Goal: Transaction & Acquisition: Purchase product/service

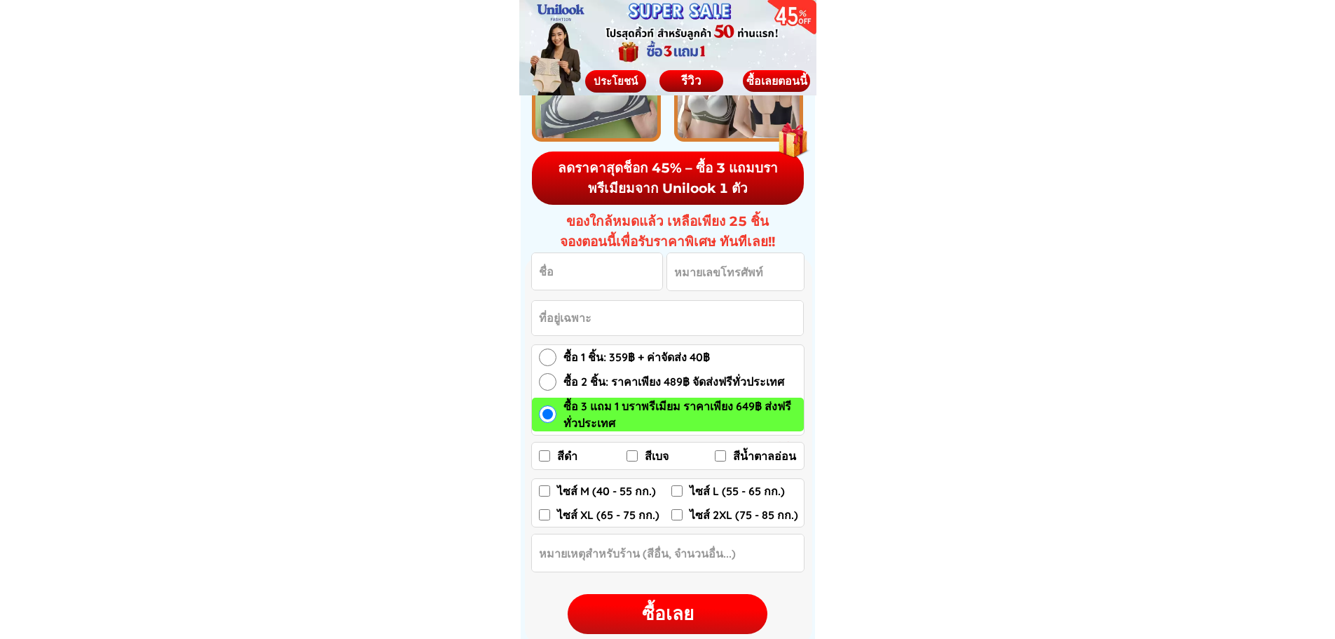
scroll to position [1893, 0]
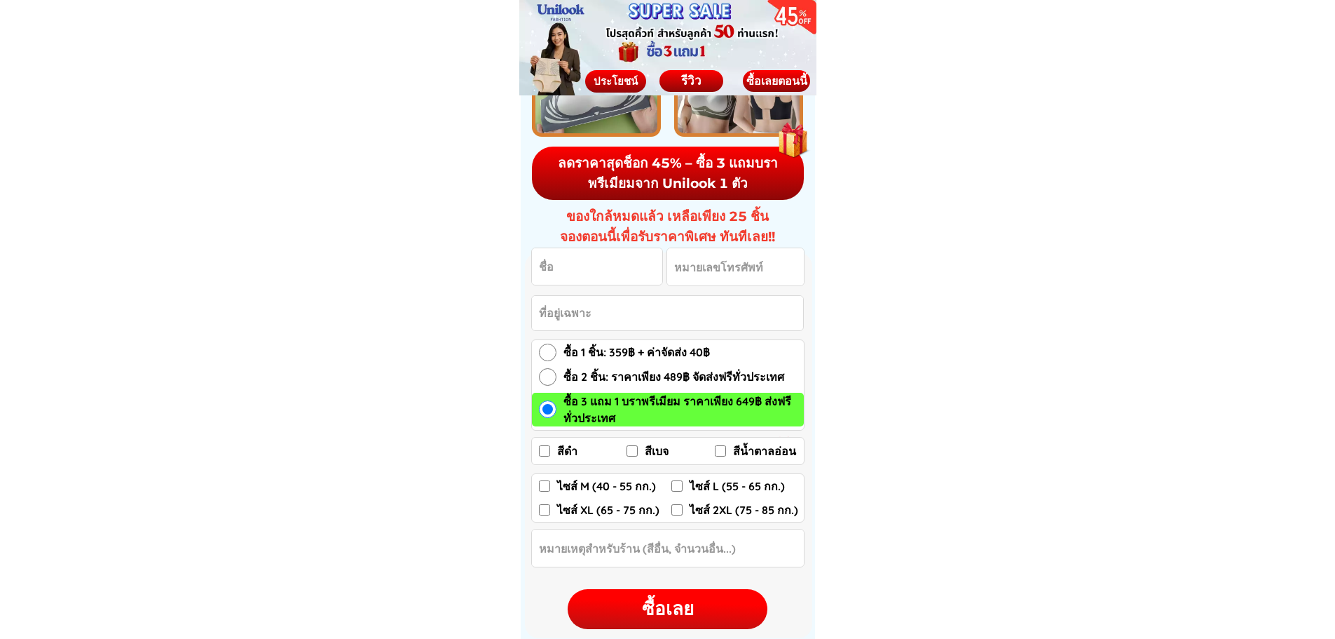
click at [542, 353] on input "ซื้อ 1 ชิ้น: 359฿ + ค่าจัดส่ง 40฿" at bounding box center [548, 352] width 18 height 18
radio input "true"
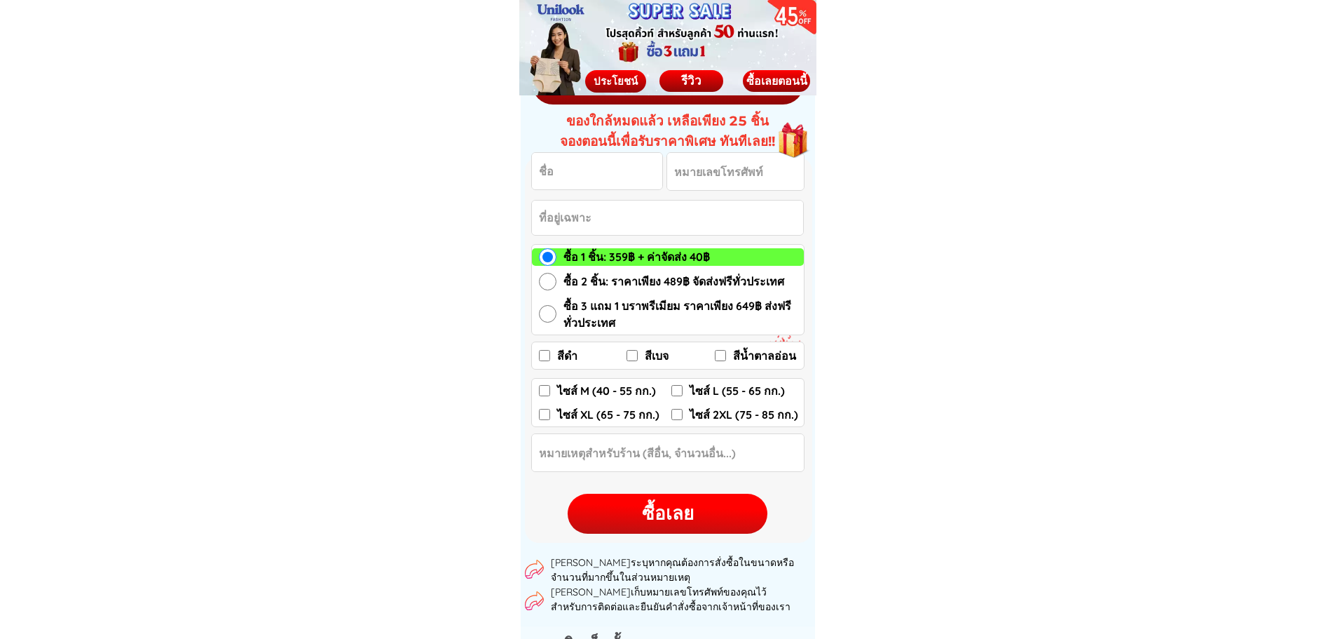
scroll to position [1963, 0]
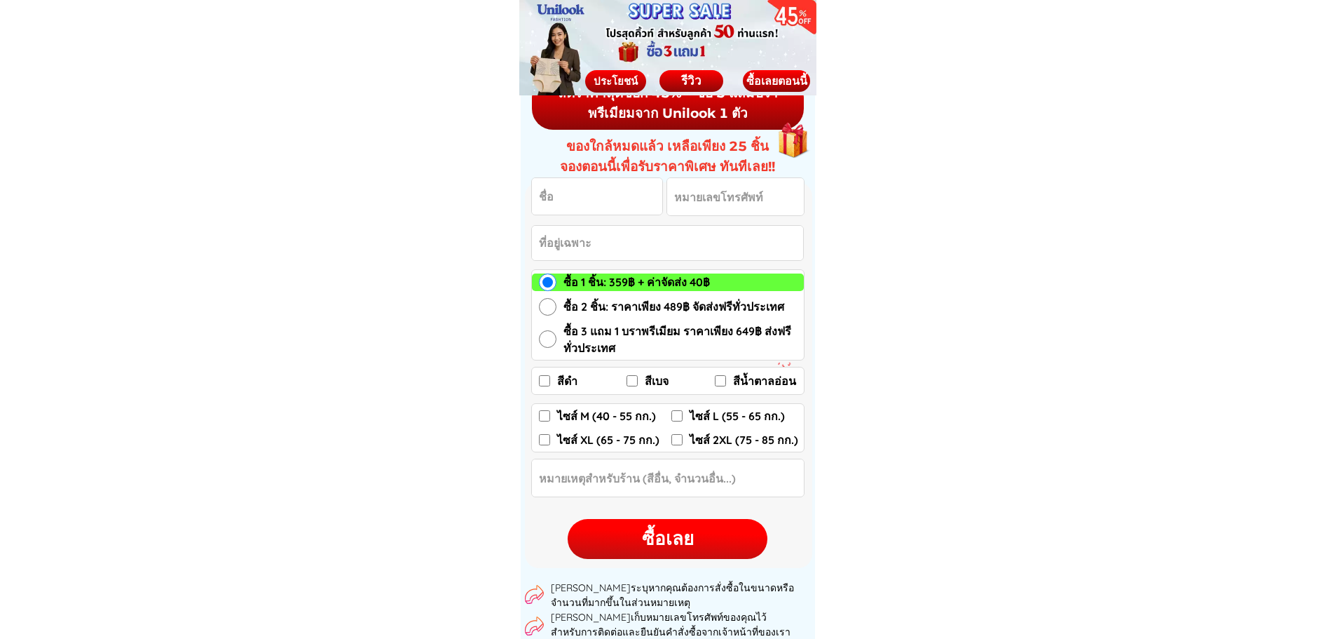
click at [549, 303] on input "ซื้อ 2 ชิ้น: ราคาเพียง 489฿ จัดส่งฟรีทั่วประเทศ" at bounding box center [548, 307] width 18 height 18
radio input "true"
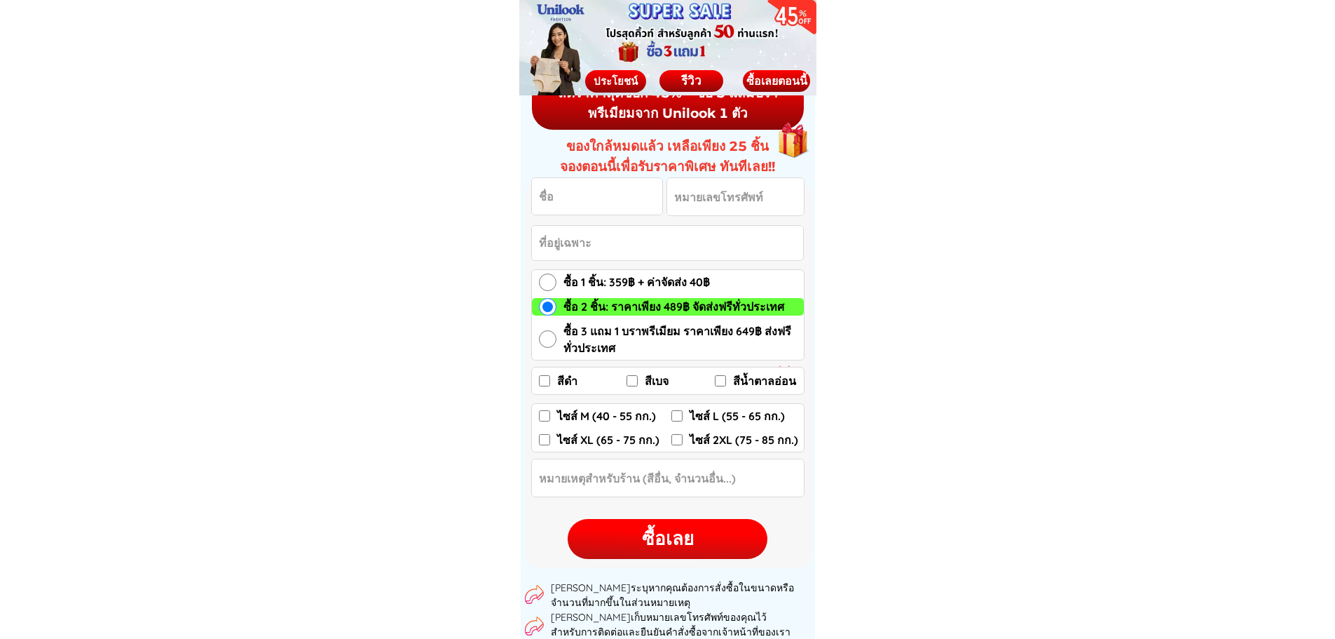
click at [540, 384] on input "สีดำ" at bounding box center [544, 380] width 11 height 11
checkbox input "true"
click at [635, 382] on input "สีเบจ" at bounding box center [632, 380] width 11 height 11
checkbox input "true"
click at [683, 413] on label "ไซส์ L (55 - 65 กก.)" at bounding box center [738, 415] width 132 height 17
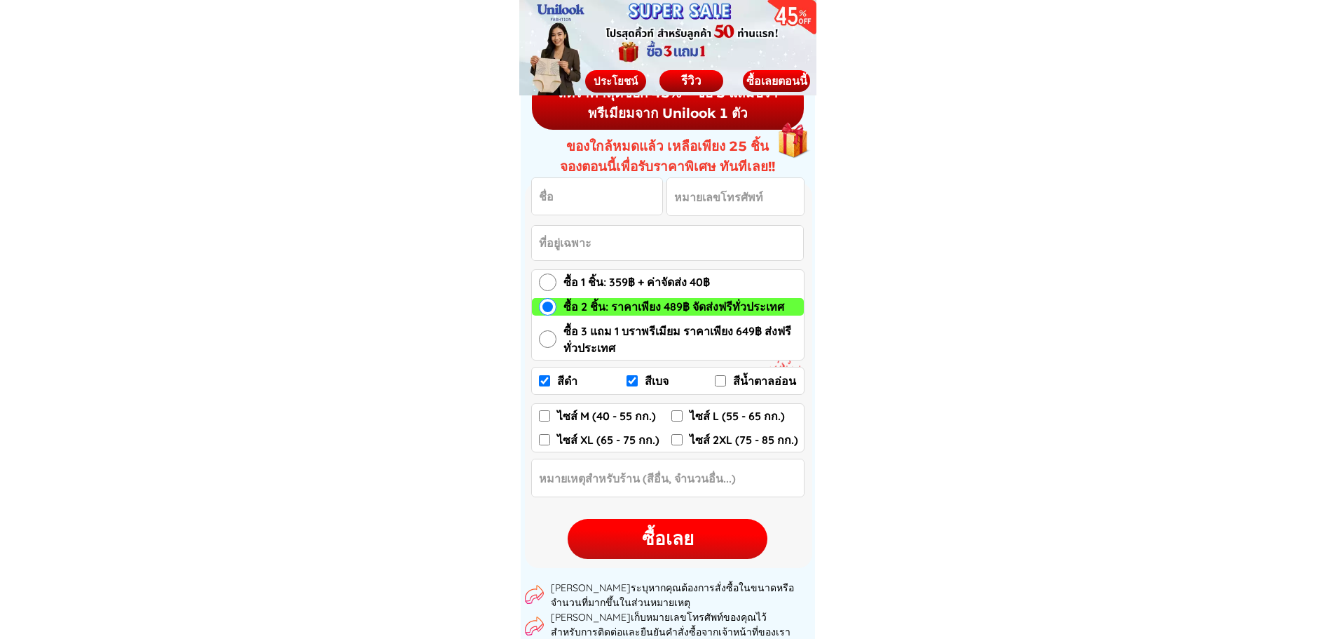
click at [683, 413] on input "ไซส์ L (55 - 65 กก.)" at bounding box center [677, 415] width 11 height 11
checkbox input "true"
click at [588, 188] on input "Input full_name" at bounding box center [597, 196] width 130 height 36
type input "TITAREE SUTTICHAN"
type input "0805166593"
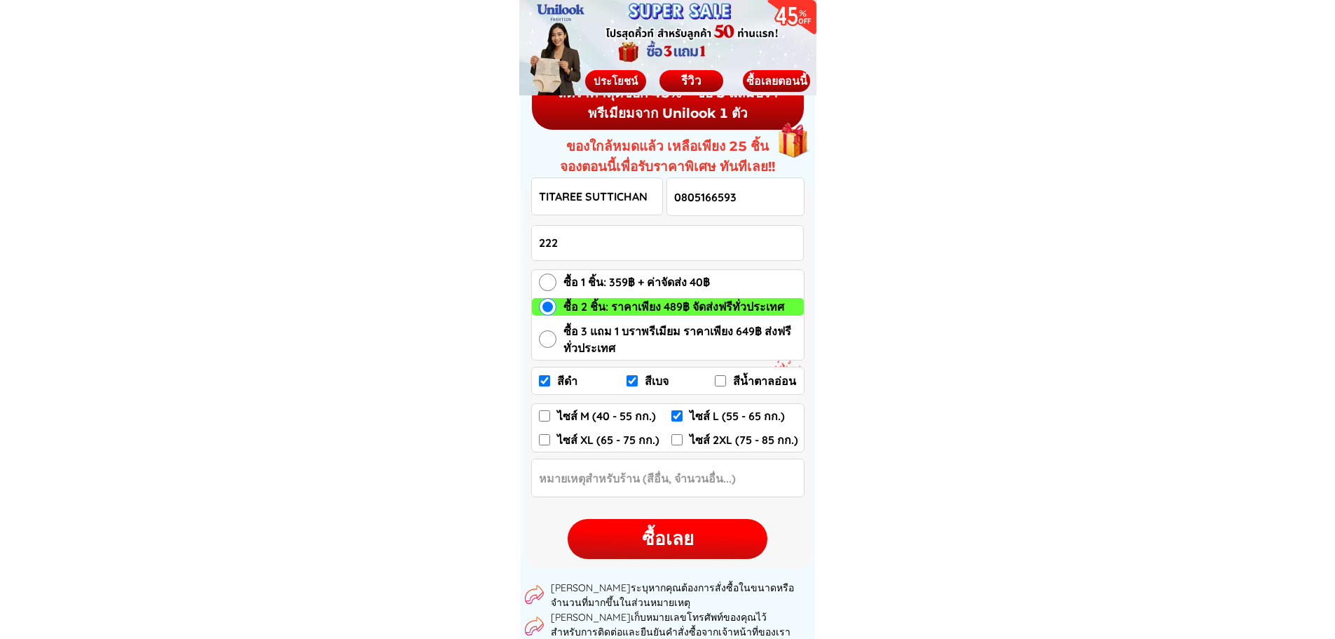
click at [601, 244] on input "222" at bounding box center [667, 243] width 271 height 34
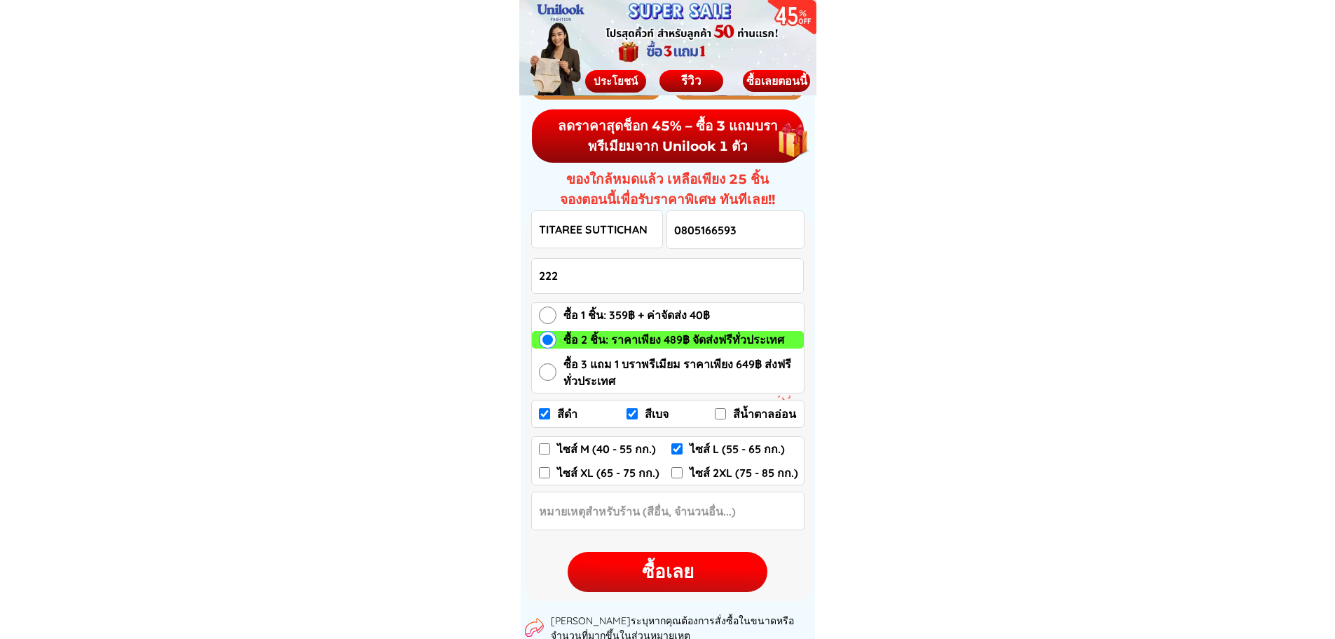
scroll to position [1893, 0]
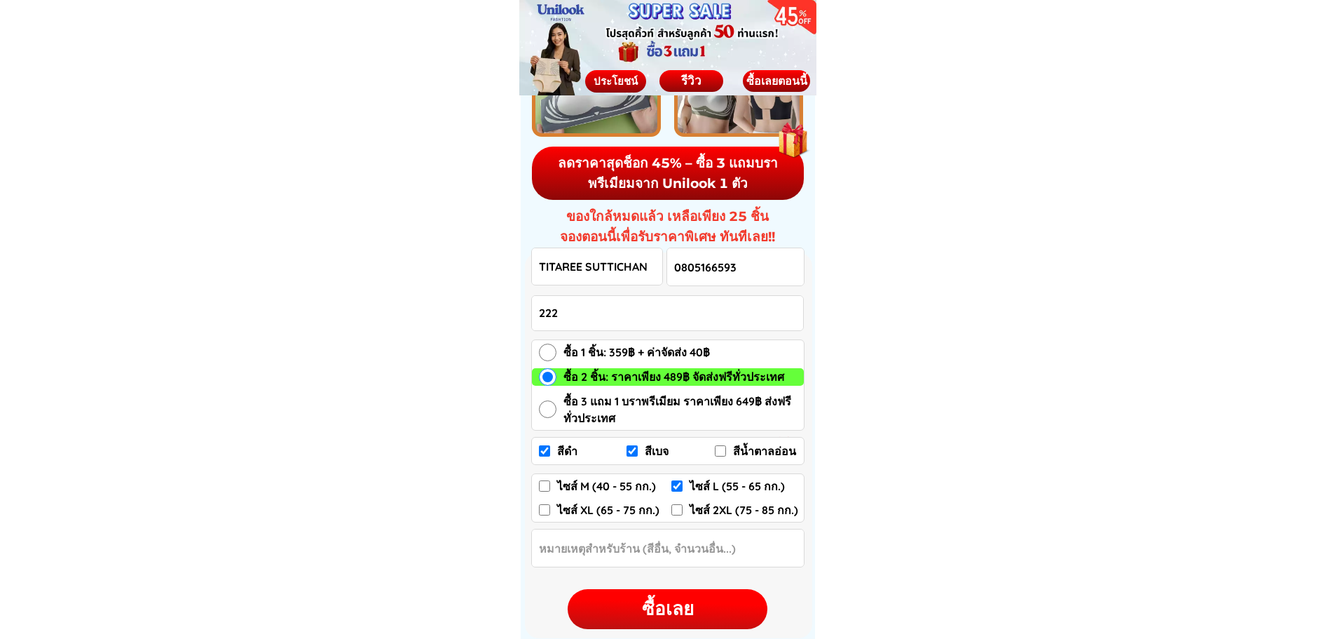
click at [577, 308] on input "222" at bounding box center [667, 313] width 271 height 34
click at [667, 615] on div "ซื้อเลย" at bounding box center [668, 608] width 200 height 27
type input "222 โรงพยาบาลศูนย์การแพทย์มหาวิทยาลัย[PERSON_NAME] ต.ไทยบุรี อ.ท่าศาลา จ.นครศรี…"
checkbox input "true"
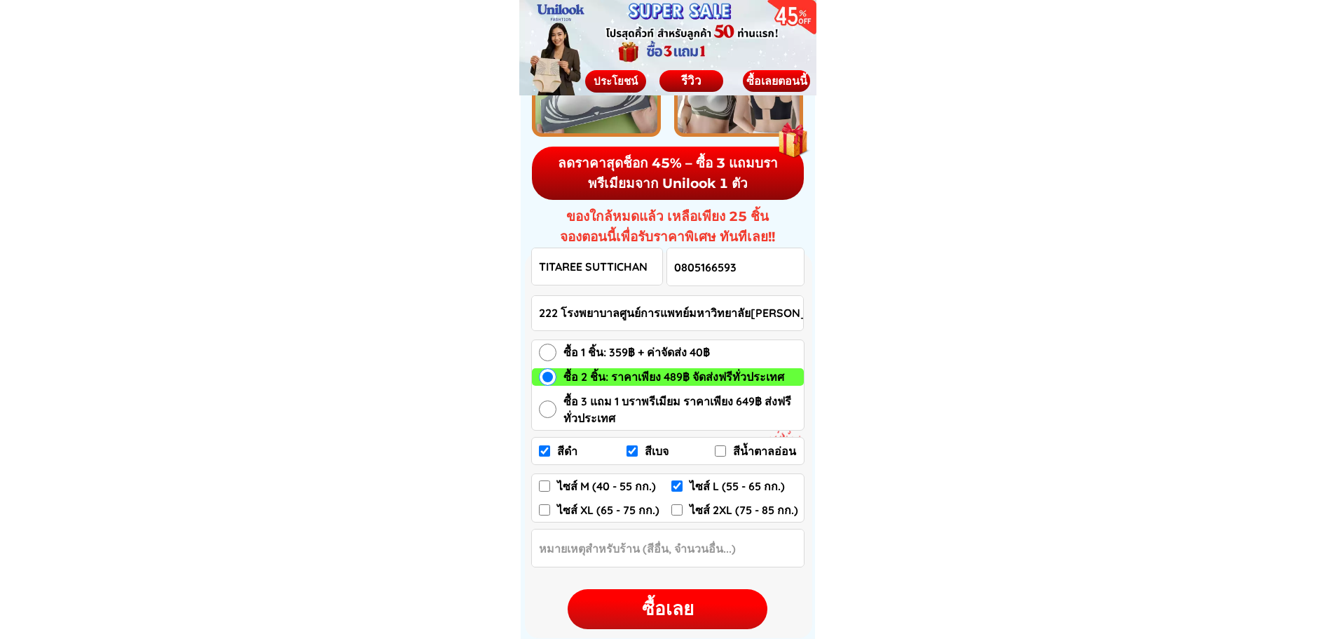
checkbox input "true"
checkbox input "false"
checkbox input "true"
checkbox input "false"
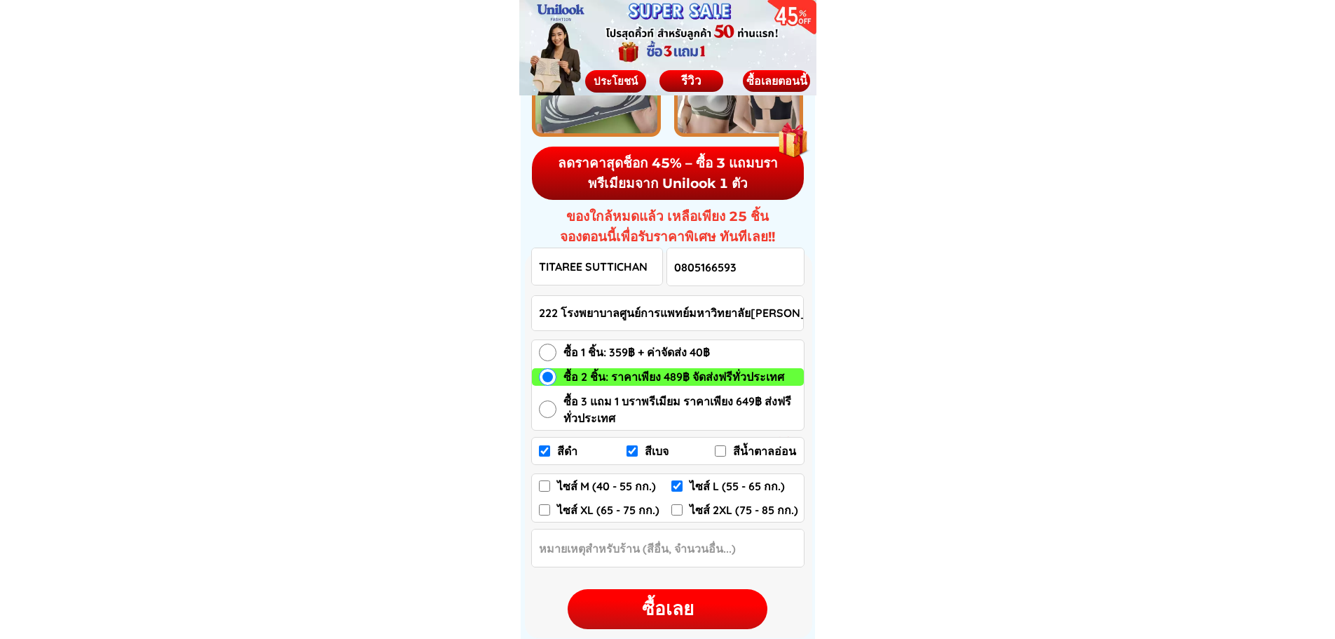
checkbox input "false"
radio input "true"
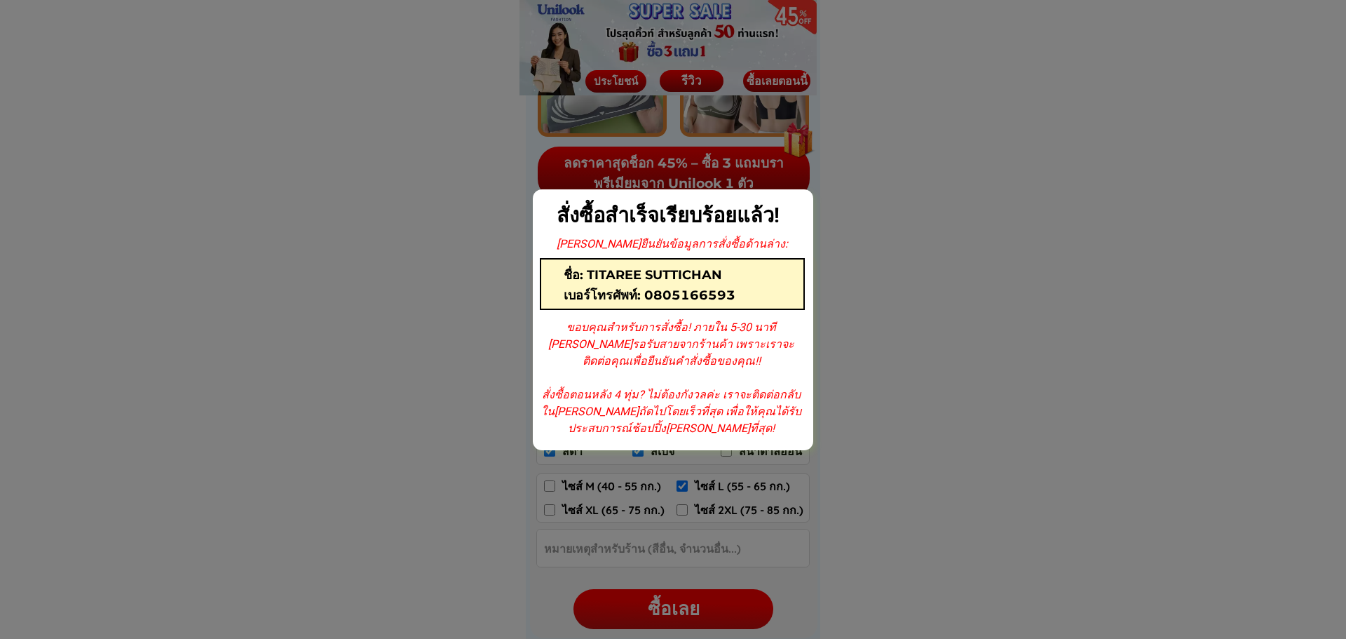
click at [905, 366] on div at bounding box center [673, 319] width 1346 height 639
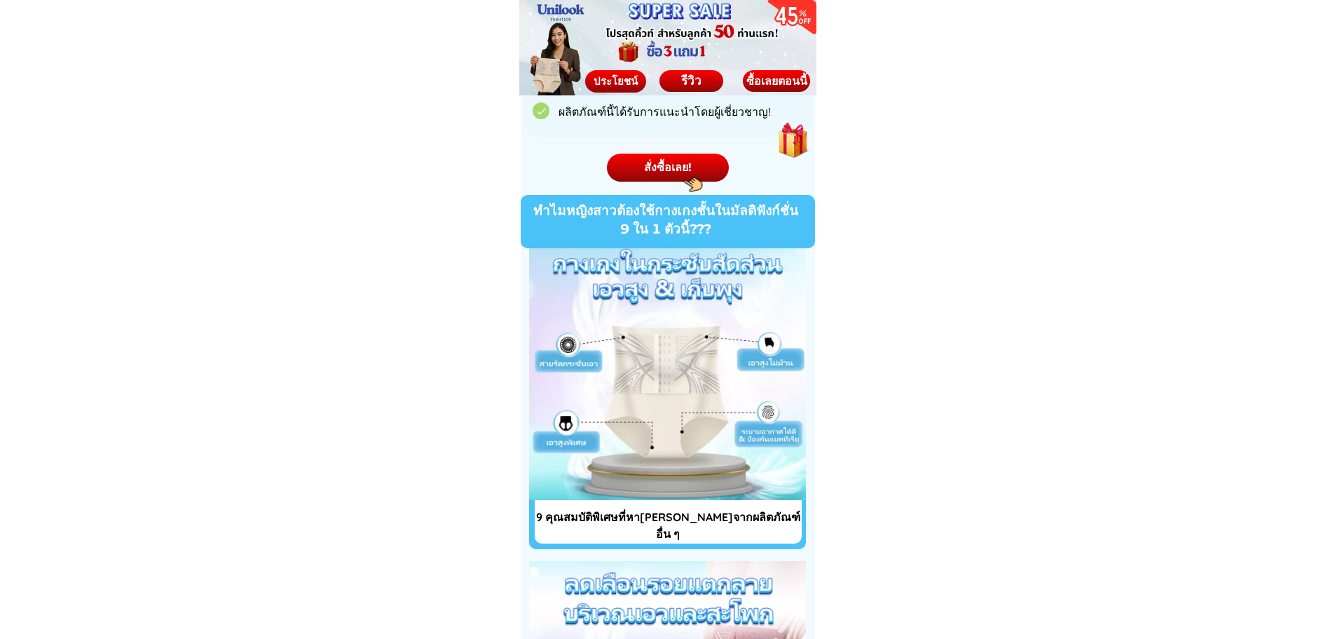
scroll to position [3645, 0]
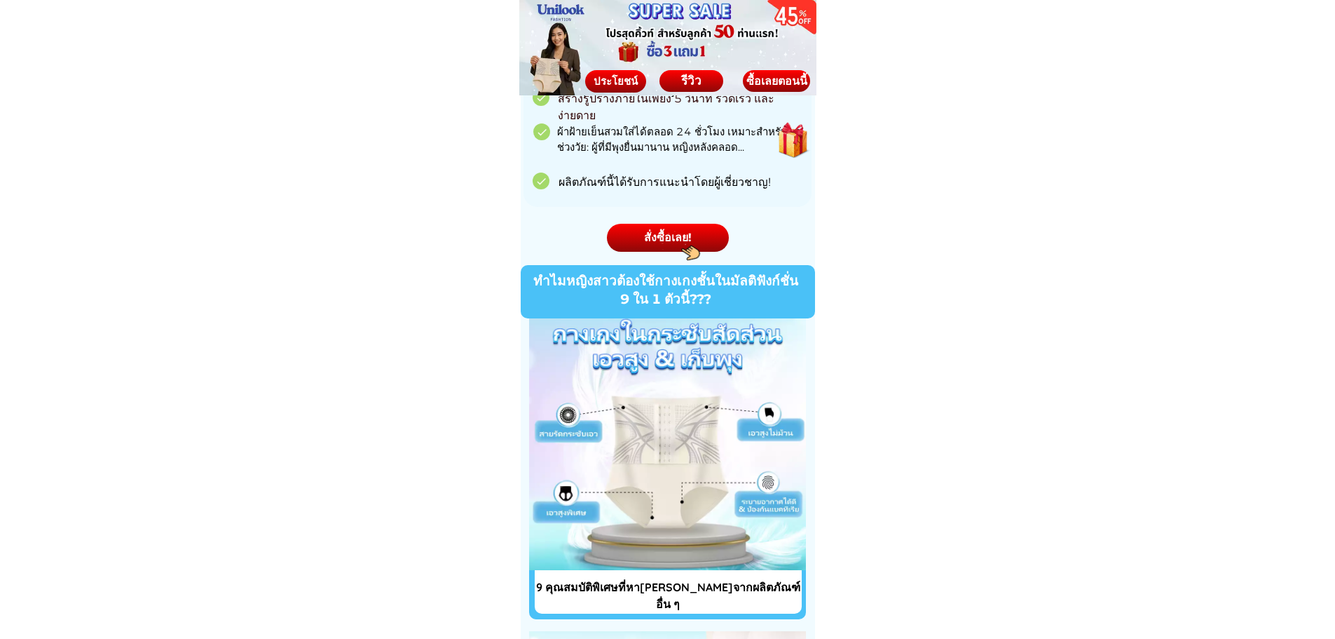
click at [691, 243] on div at bounding box center [681, 247] width 67 height 67
click at [668, 236] on div at bounding box center [681, 247] width 67 height 67
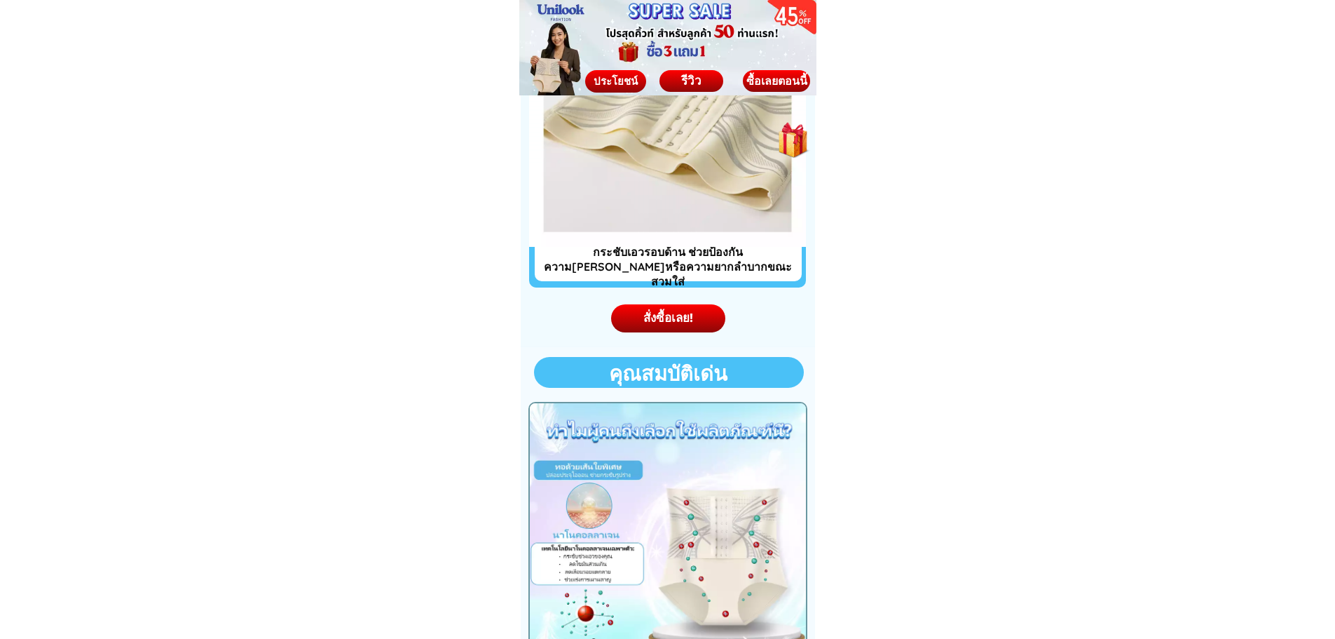
click at [655, 315] on div "สั่งซื้อเลย!" at bounding box center [668, 318] width 114 height 18
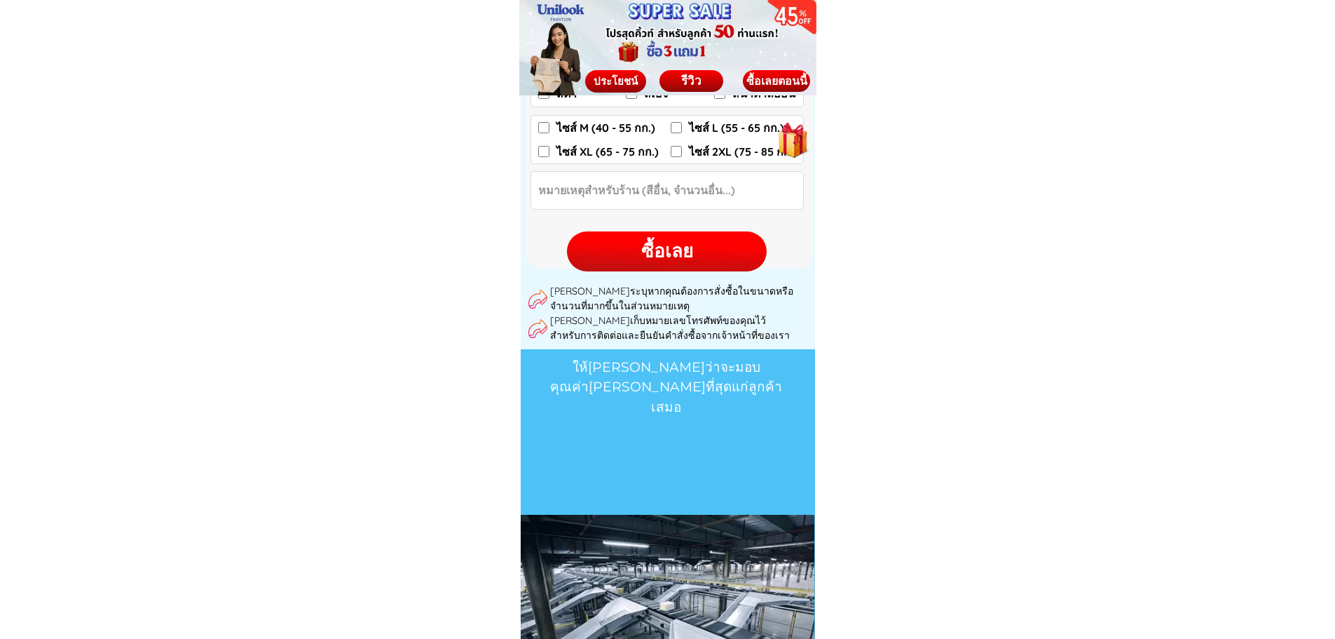
scroll to position [7598, 0]
